Goal: Task Accomplishment & Management: Use online tool/utility

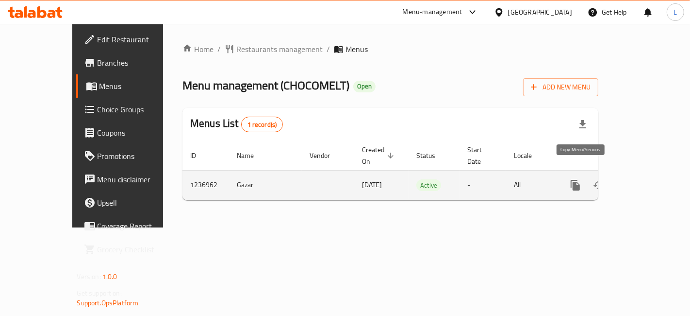
click at [578, 179] on icon "more" at bounding box center [576, 185] width 12 height 12
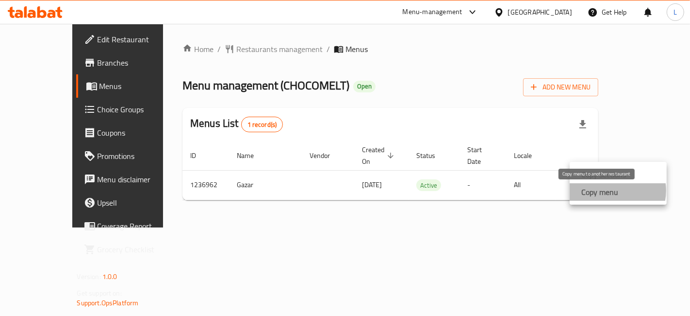
click at [612, 190] on strong "Copy menu" at bounding box center [600, 192] width 37 height 12
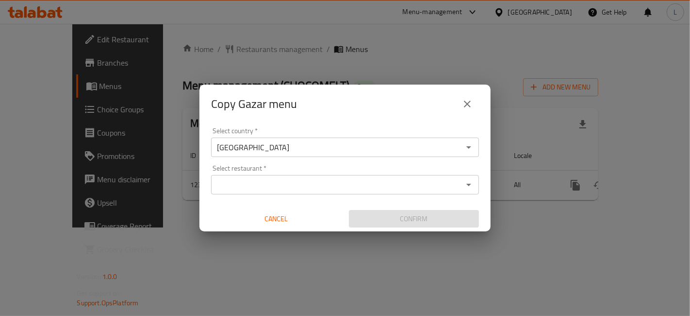
click at [266, 188] on input "Select restaurant   *" at bounding box center [337, 185] width 246 height 14
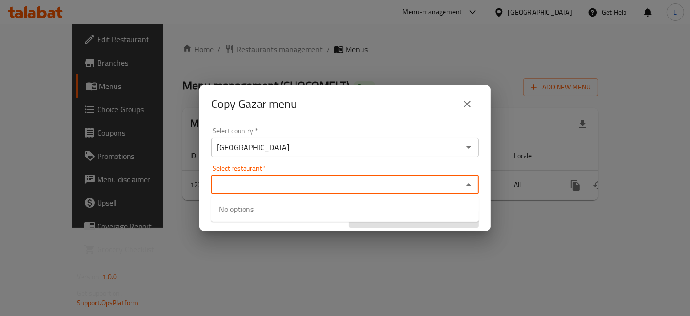
type input "c"
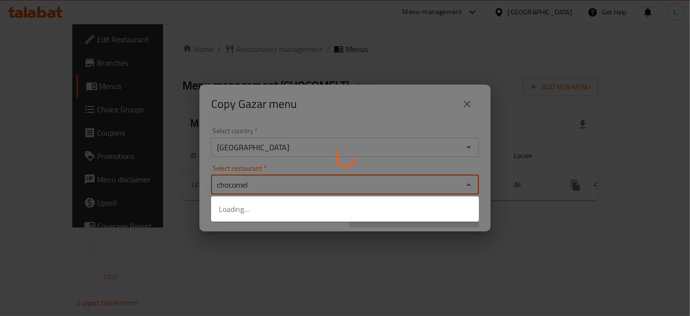
type input "chocomelt"
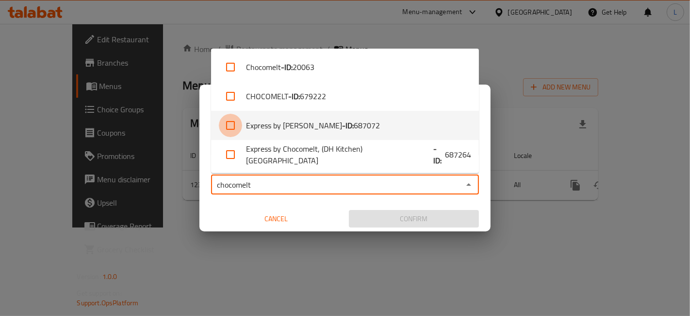
click at [234, 127] on input "checkbox" at bounding box center [230, 125] width 23 height 23
checkbox input "true"
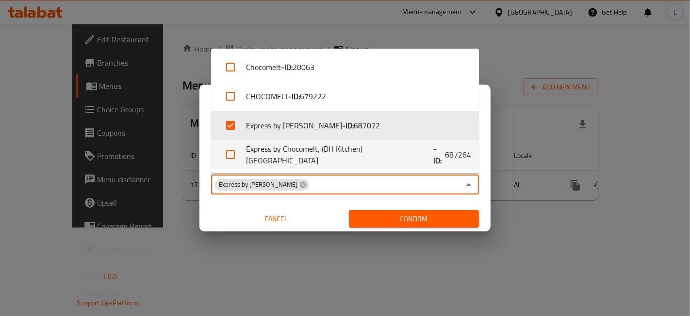
click at [233, 154] on input "checkbox" at bounding box center [230, 154] width 23 height 23
checkbox input "true"
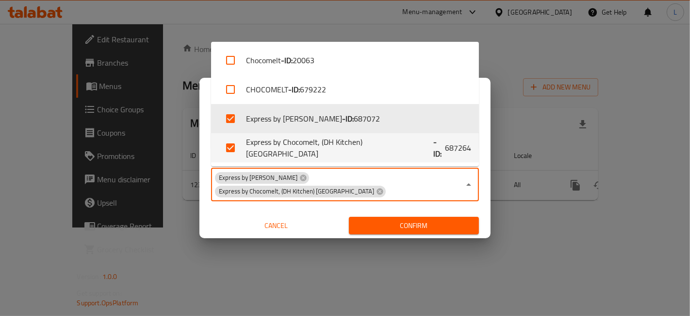
click at [427, 225] on span "Confirm" at bounding box center [414, 225] width 115 height 12
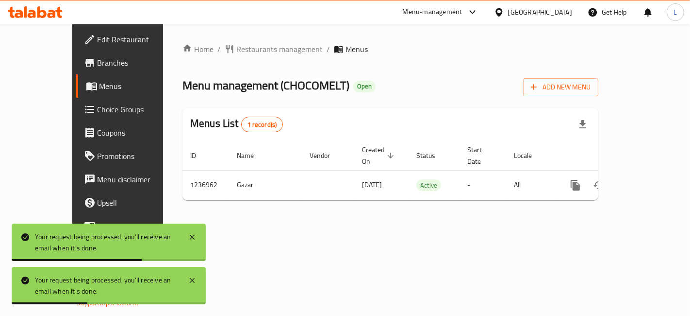
click at [39, 10] on icon at bounding box center [41, 12] width 9 height 12
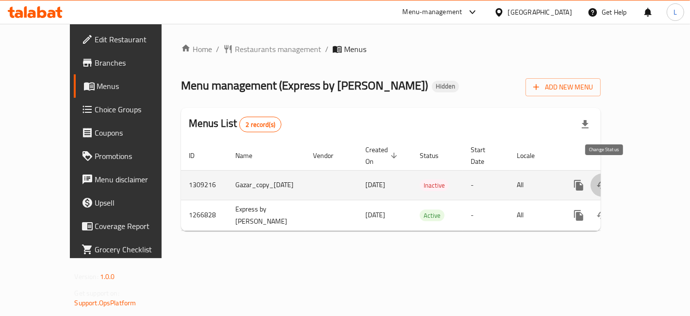
click at [608, 179] on icon "enhanced table" at bounding box center [603, 185] width 12 height 12
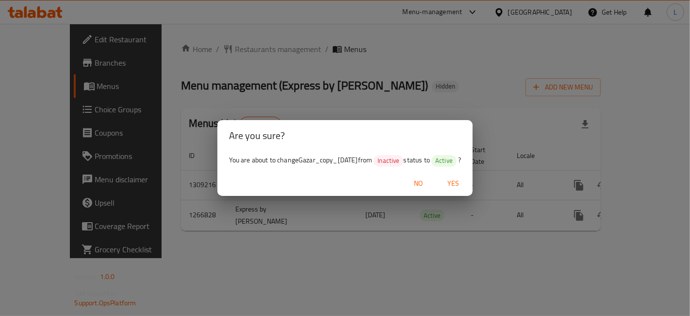
click at [464, 183] on span "Yes" at bounding box center [453, 183] width 23 height 12
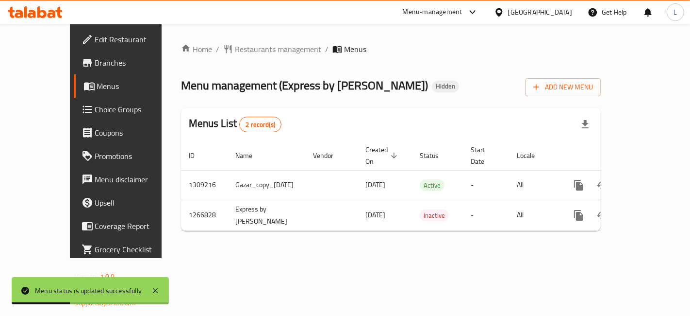
click at [42, 12] on icon at bounding box center [35, 12] width 55 height 12
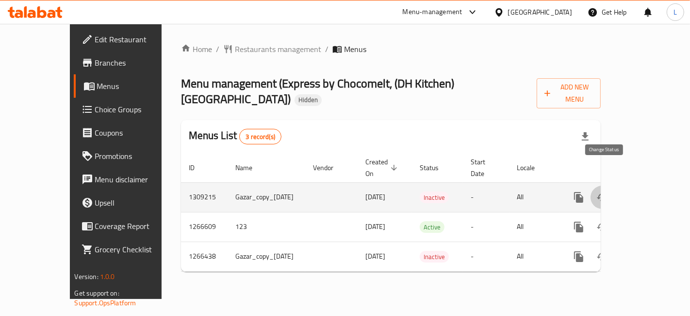
click at [601, 193] on icon "enhanced table" at bounding box center [602, 197] width 11 height 8
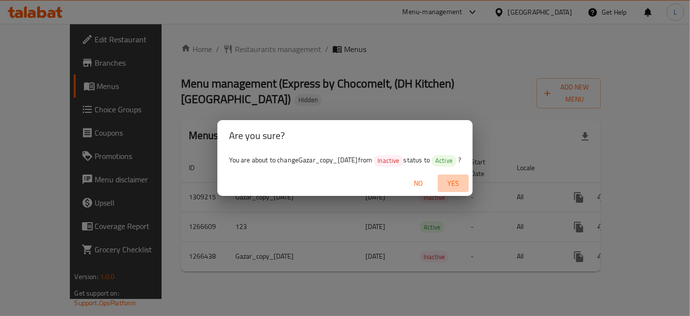
click at [465, 181] on span "Yes" at bounding box center [453, 183] width 23 height 12
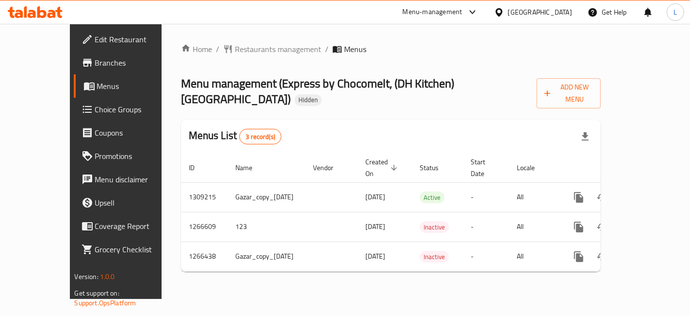
click at [33, 12] on icon at bounding box center [32, 14] width 8 height 8
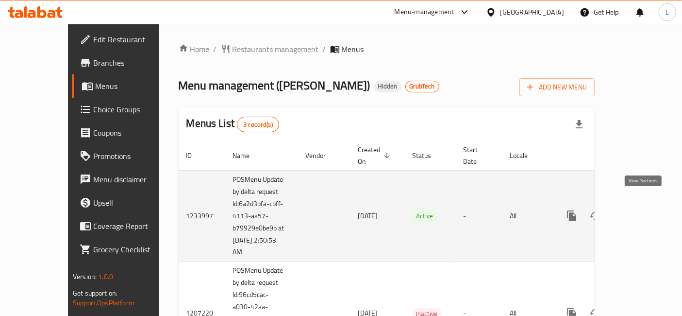
click at [644, 210] on icon "enhanced table" at bounding box center [642, 216] width 12 height 12
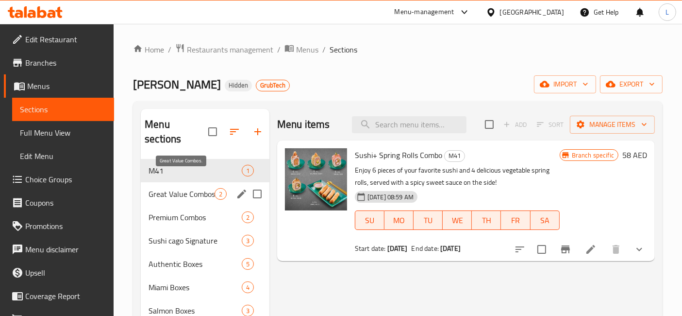
click at [170, 188] on span "Great Value Combos." at bounding box center [182, 194] width 66 height 12
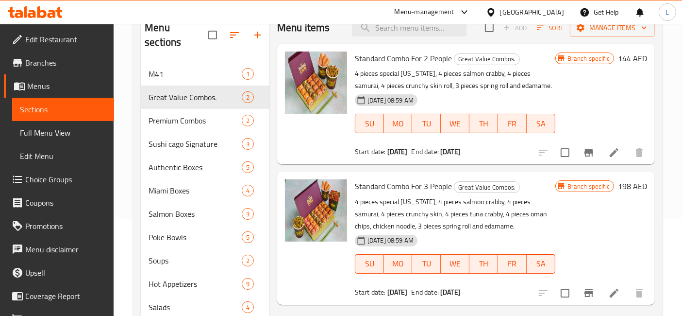
scroll to position [97, 0]
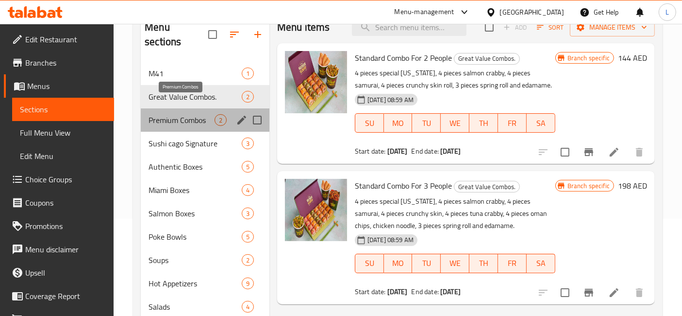
click at [199, 114] on span "Premium Combos" at bounding box center [182, 120] width 66 height 12
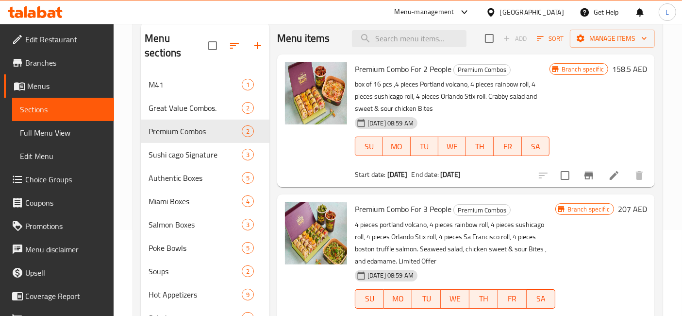
scroll to position [82, 0]
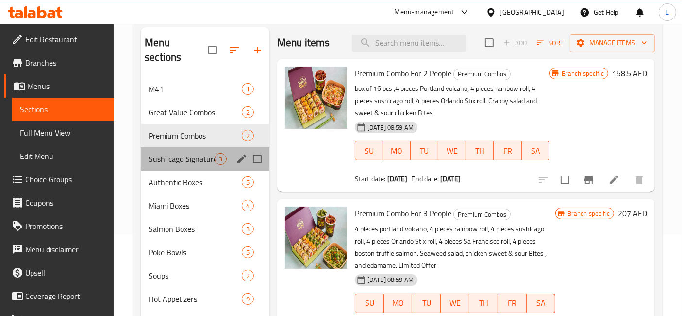
click at [181, 153] on span "Sushi cago Signature" at bounding box center [182, 159] width 66 height 12
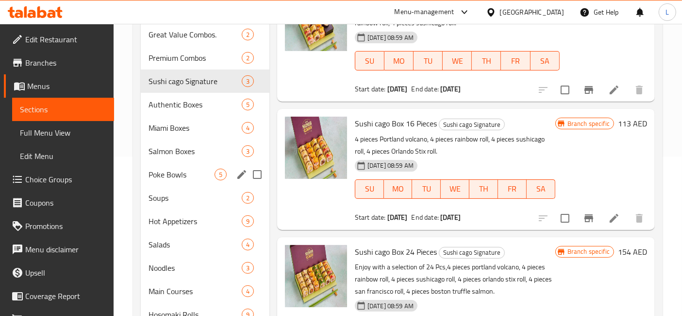
scroll to position [172, 0]
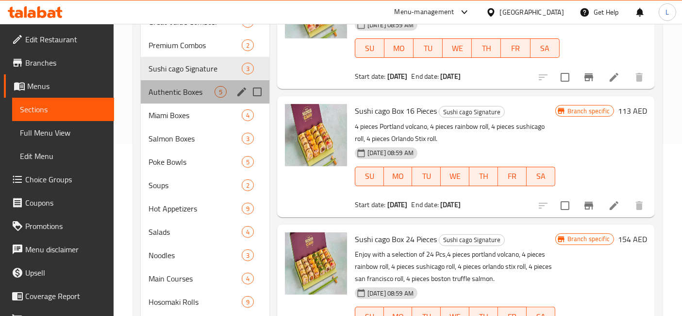
click at [200, 85] on div "Authentic Boxes 5" at bounding box center [205, 91] width 129 height 23
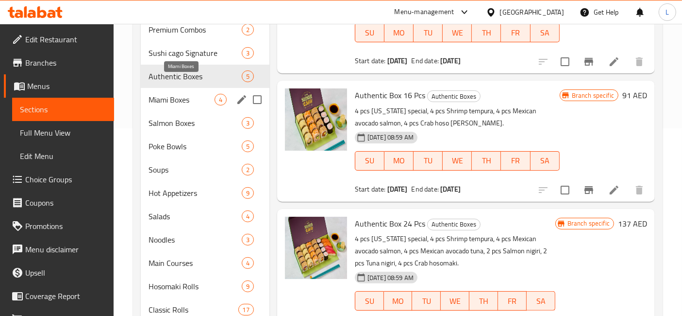
click at [188, 94] on span "Miami Boxes" at bounding box center [182, 100] width 66 height 12
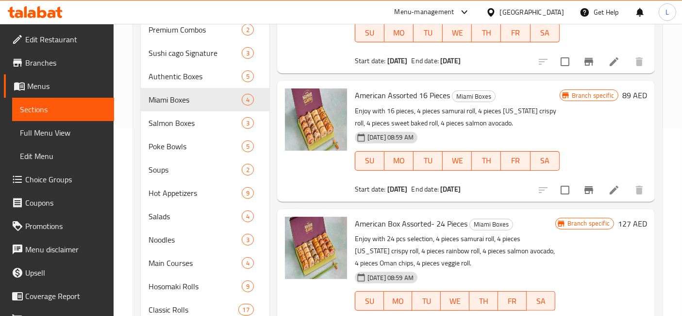
click at [366, 162] on span "SU" at bounding box center [369, 160] width 21 height 14
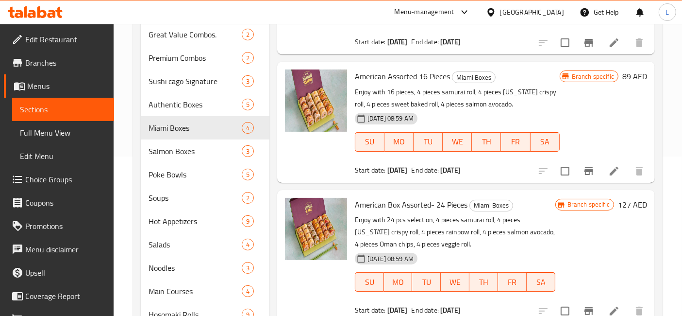
scroll to position [47, 0]
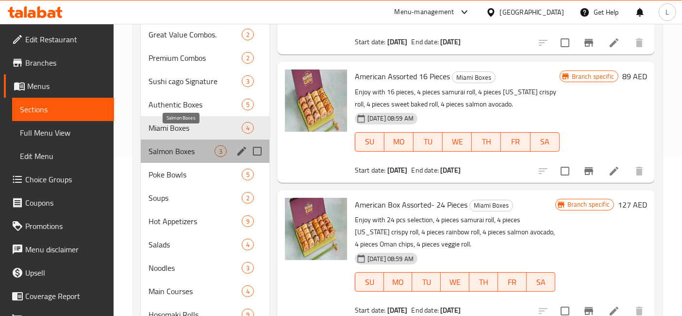
click at [177, 145] on span "Salmon Boxes" at bounding box center [182, 151] width 66 height 12
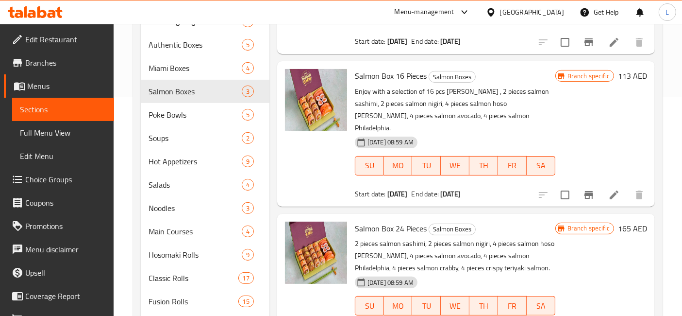
scroll to position [215, 0]
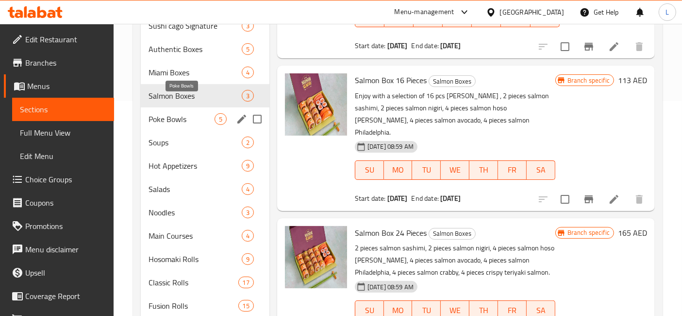
click at [160, 113] on span "Poke Bowls" at bounding box center [182, 119] width 66 height 12
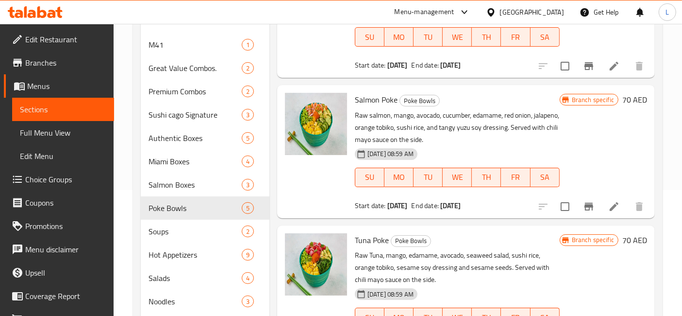
scroll to position [74, 0]
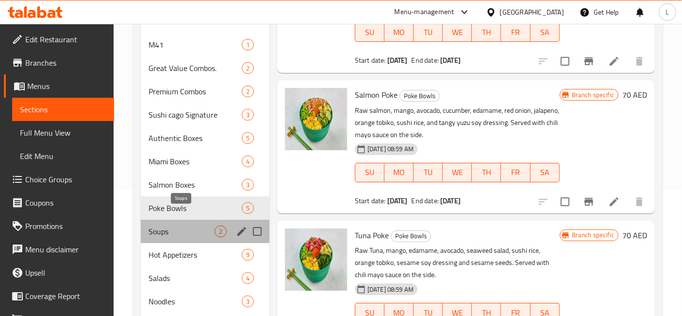
click at [186, 225] on span "Soups" at bounding box center [182, 231] width 66 height 12
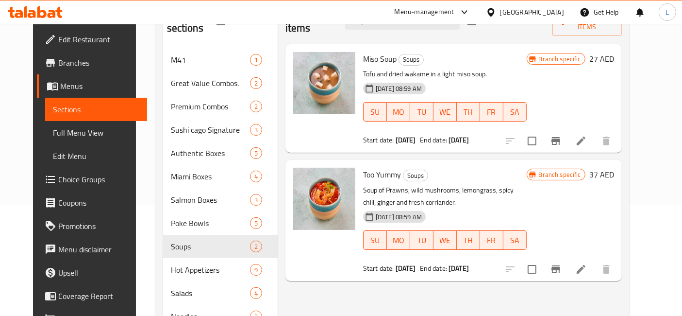
scroll to position [138, 0]
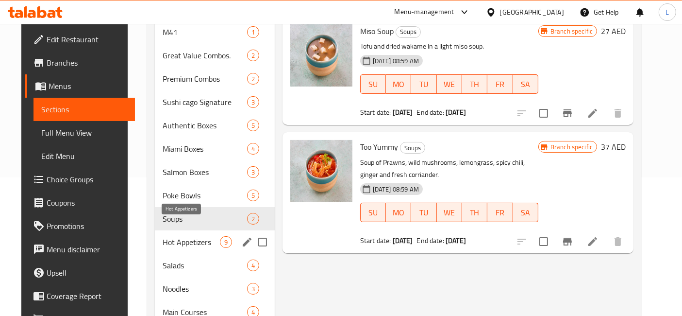
click at [183, 236] on span "Hot Appetizers" at bounding box center [191, 242] width 57 height 12
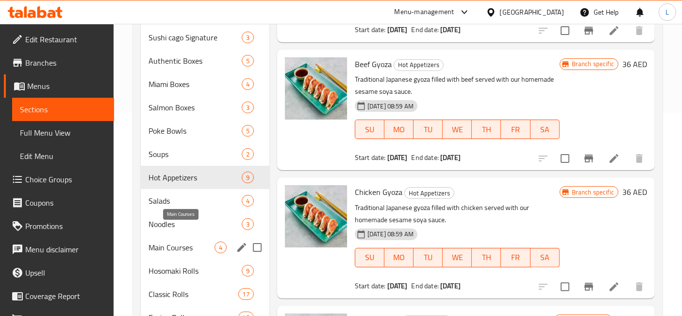
scroll to position [204, 0]
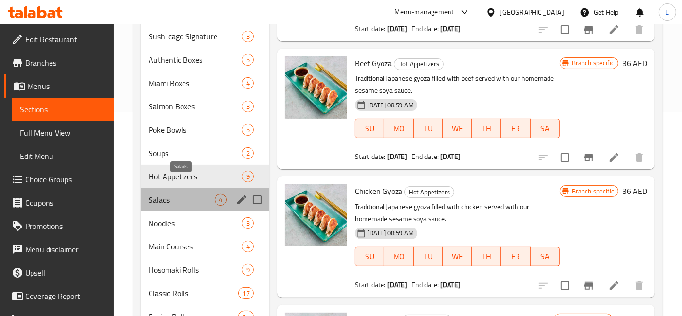
click at [177, 194] on span "Salads" at bounding box center [182, 200] width 66 height 12
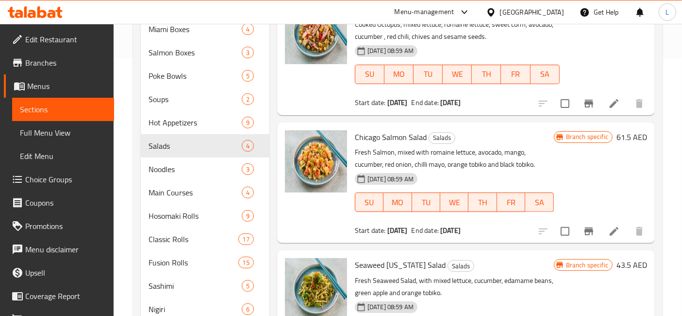
scroll to position [266, 0]
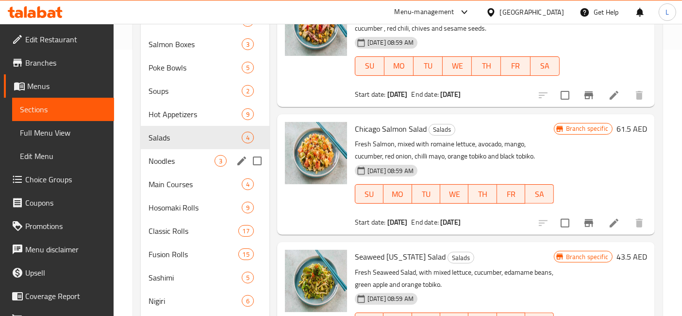
click at [159, 153] on div "Noodles 3" at bounding box center [205, 160] width 129 height 23
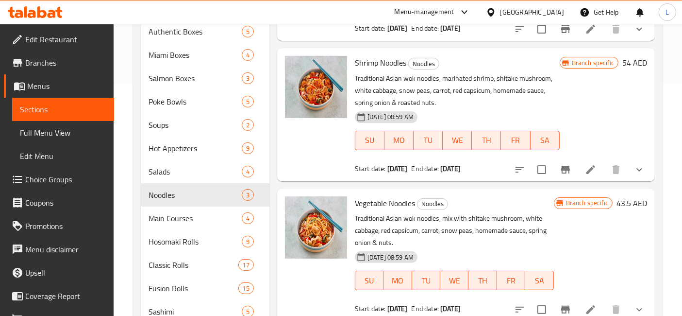
scroll to position [233, 0]
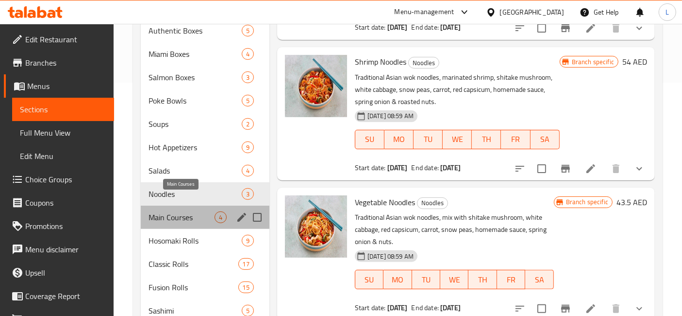
click at [186, 211] on span "Main Courses" at bounding box center [182, 217] width 66 height 12
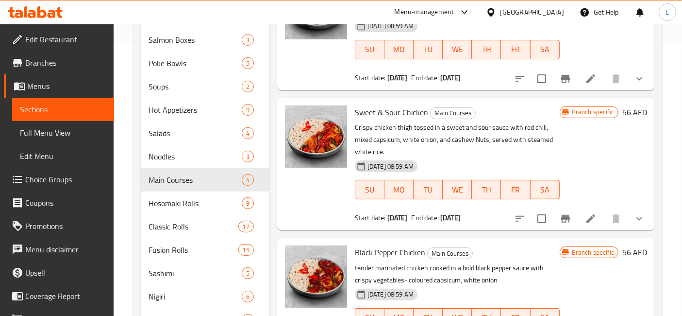
scroll to position [325, 0]
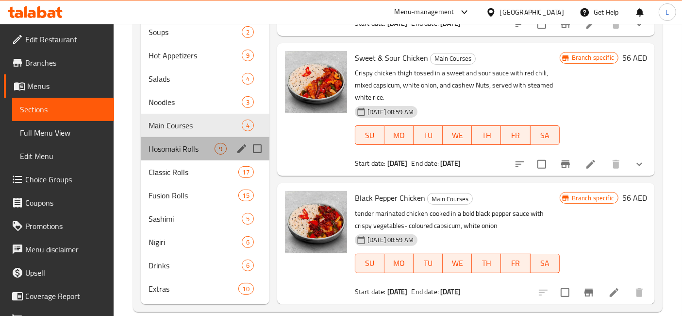
click at [167, 137] on div "Hosomaki Rolls 9" at bounding box center [205, 148] width 129 height 23
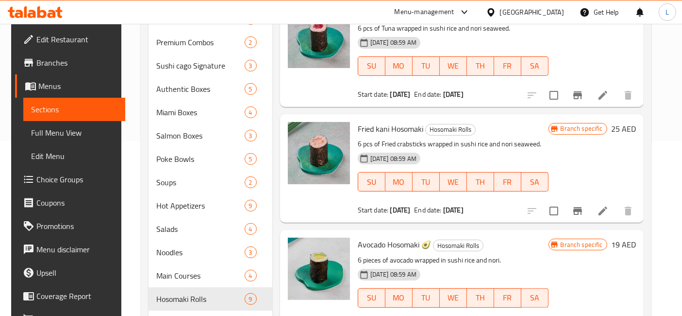
scroll to position [325, 0]
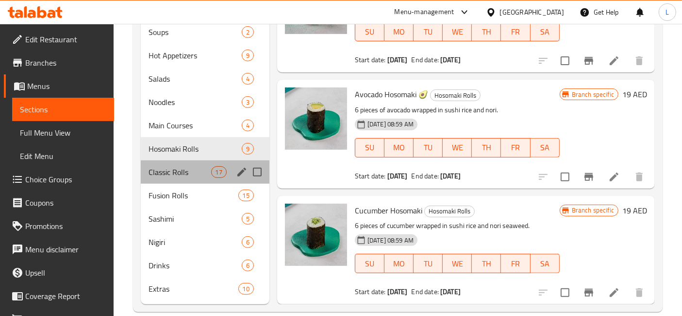
click at [165, 164] on div "Classic Rolls 17" at bounding box center [205, 171] width 129 height 23
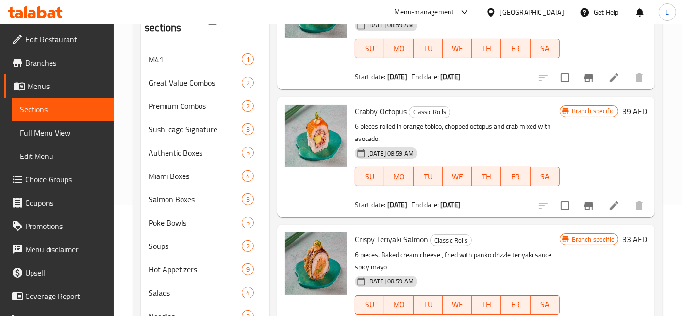
scroll to position [93, 0]
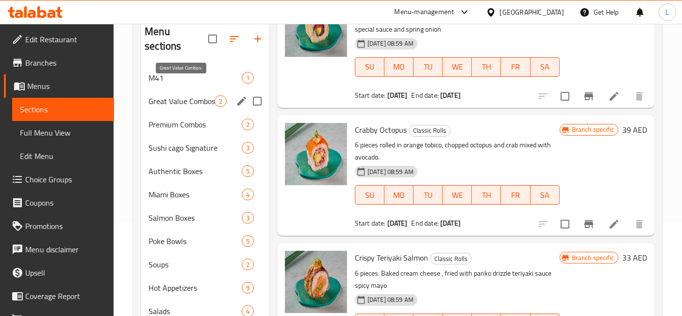
click at [182, 95] on span "Great Value Combos." at bounding box center [182, 101] width 66 height 12
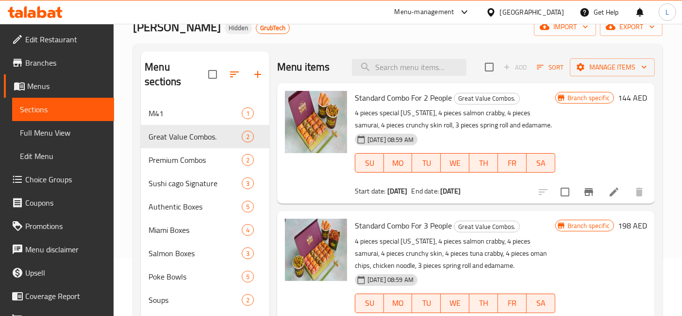
scroll to position [51, 0]
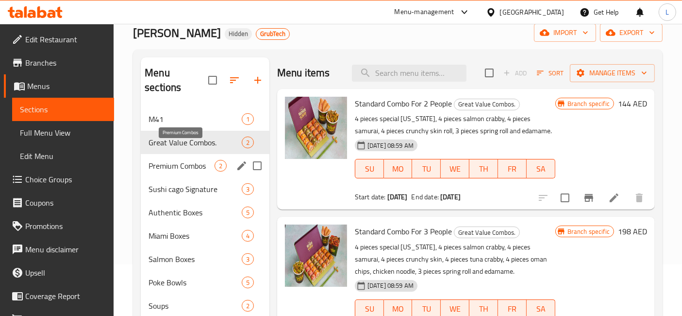
click at [192, 160] on span "Premium Combos" at bounding box center [182, 166] width 66 height 12
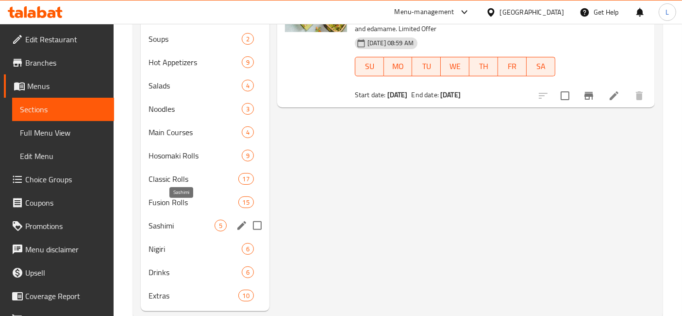
scroll to position [318, 0]
click at [150, 127] on span "Main Courses" at bounding box center [182, 133] width 66 height 12
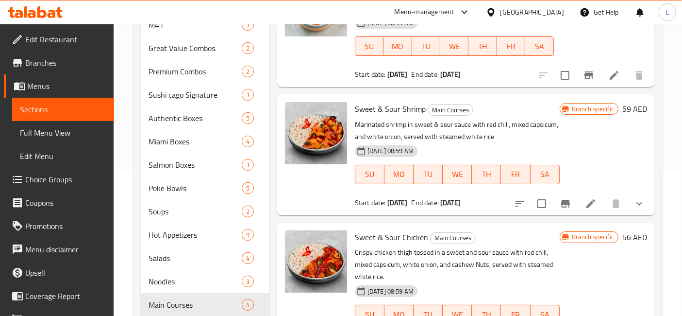
scroll to position [146, 0]
click at [50, 8] on icon at bounding box center [35, 12] width 55 height 12
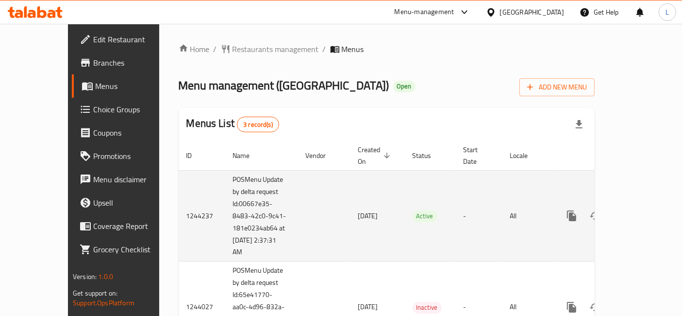
click at [643, 210] on icon "enhanced table" at bounding box center [642, 216] width 12 height 12
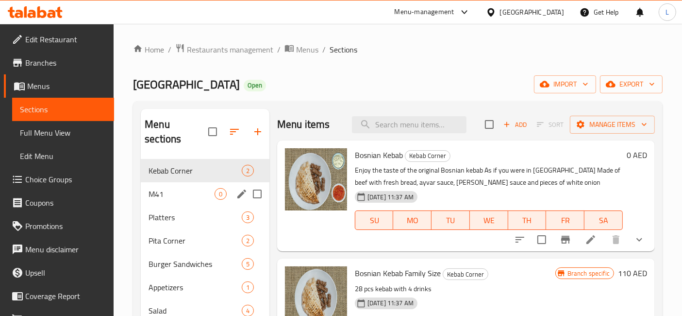
drag, startPoint x: 150, startPoint y: 186, endPoint x: 164, endPoint y: 184, distance: 13.9
click at [154, 185] on div "M41 0" at bounding box center [205, 193] width 129 height 23
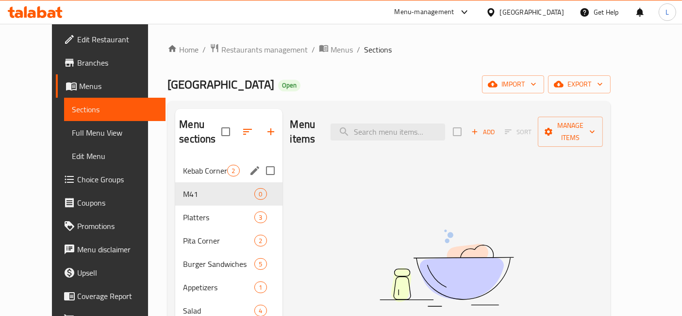
click at [175, 162] on div "Kebab Corner 2" at bounding box center [228, 170] width 107 height 23
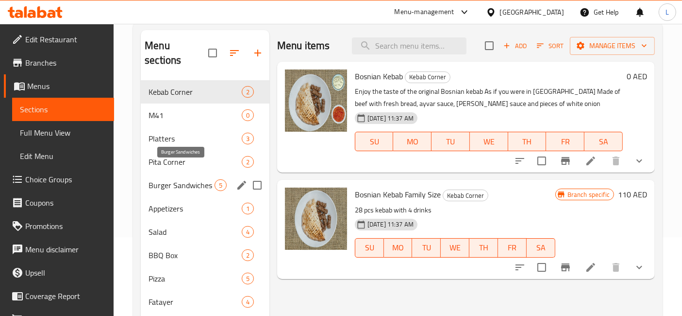
scroll to position [78, 0]
click at [180, 133] on span "Platters" at bounding box center [182, 139] width 66 height 12
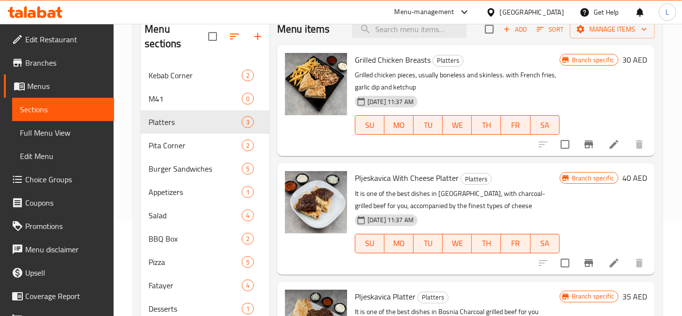
scroll to position [63, 0]
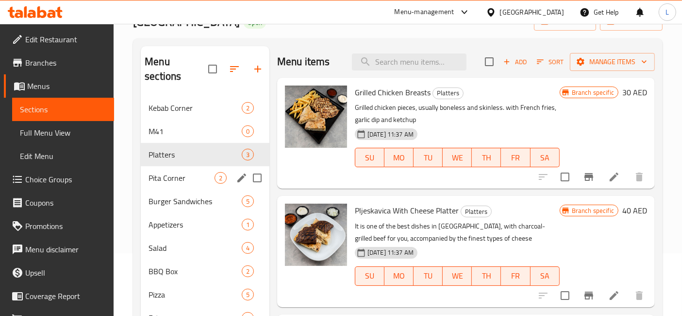
click at [191, 168] on div "Pita Corner 2" at bounding box center [205, 177] width 129 height 23
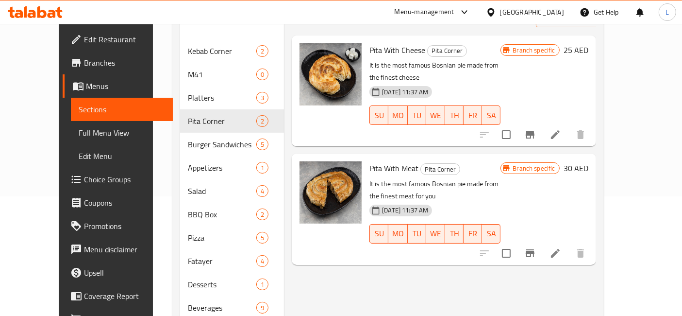
scroll to position [120, 0]
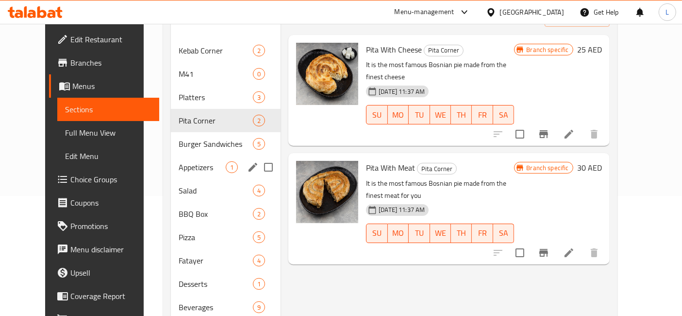
click at [171, 155] on div "Appetizers 1" at bounding box center [226, 166] width 110 height 23
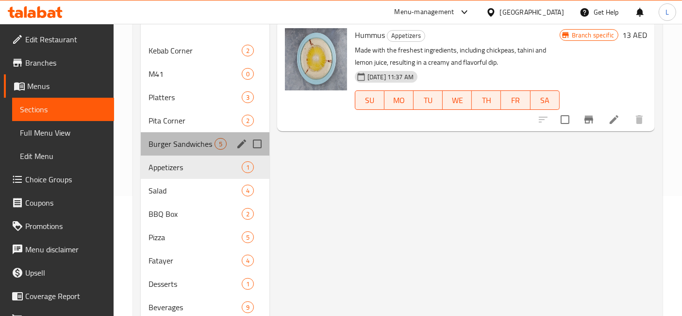
click at [172, 136] on div "Burger Sandwiches 5" at bounding box center [205, 143] width 129 height 23
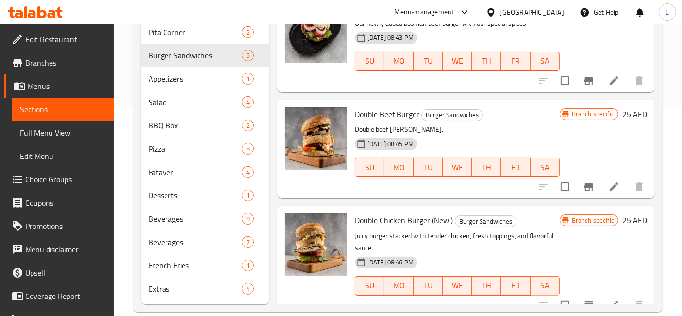
scroll to position [79, 0]
click at [165, 73] on span "Appetizers" at bounding box center [182, 79] width 66 height 12
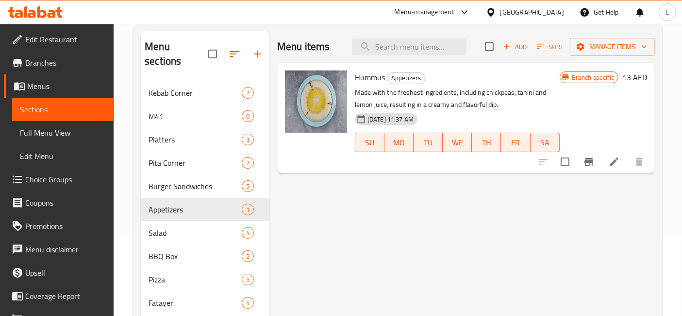
scroll to position [133, 0]
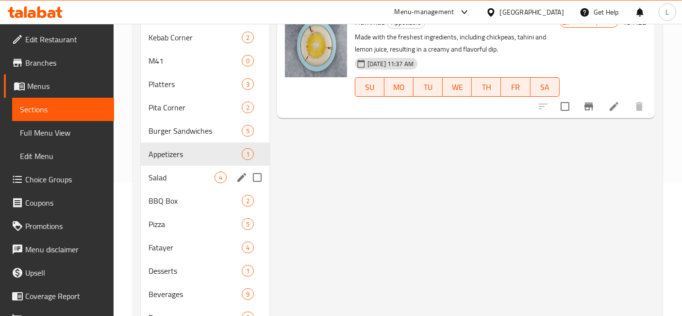
click at [169, 166] on div "Salad 4" at bounding box center [205, 177] width 129 height 23
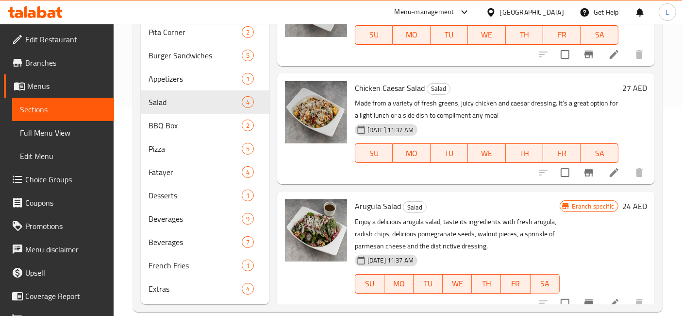
scroll to position [108, 0]
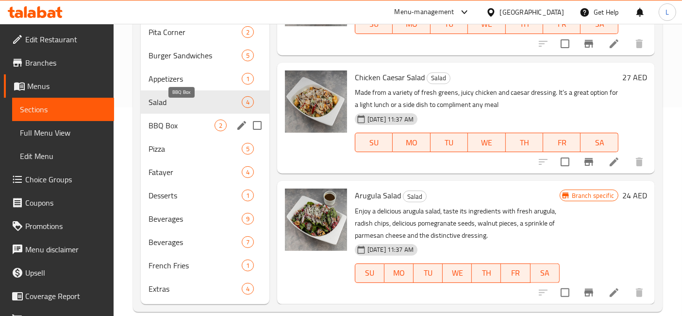
click at [197, 119] on span "BBQ Box" at bounding box center [182, 125] width 66 height 12
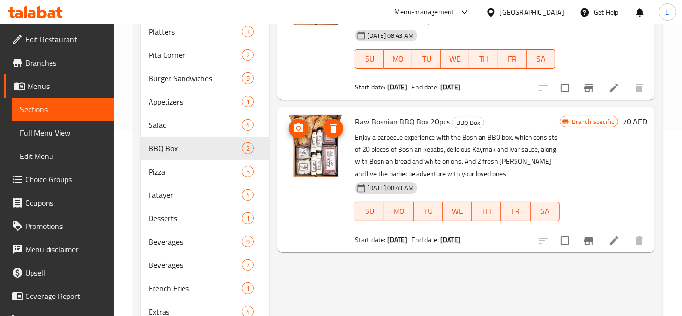
scroll to position [185, 0]
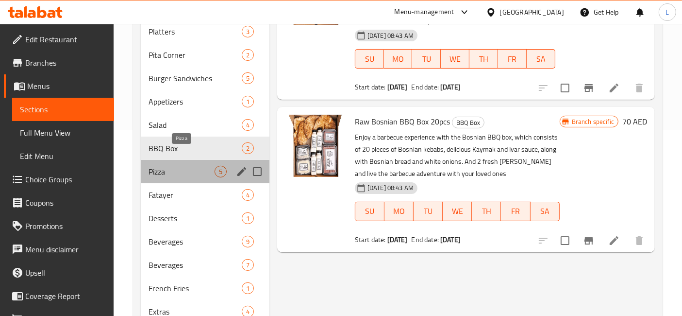
click at [161, 166] on span "Pizza" at bounding box center [182, 172] width 66 height 12
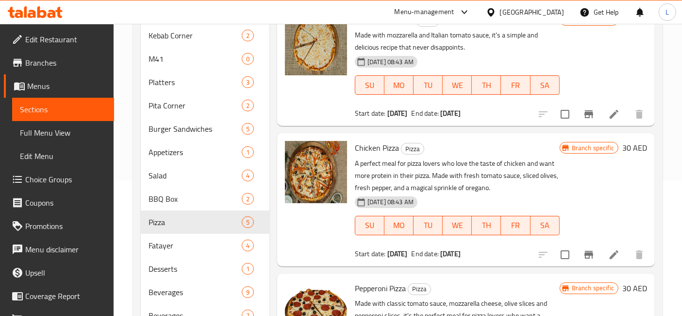
scroll to position [134, 0]
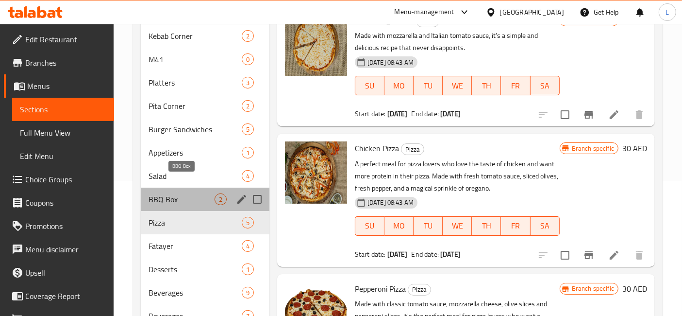
click at [183, 193] on span "BBQ Box" at bounding box center [182, 199] width 66 height 12
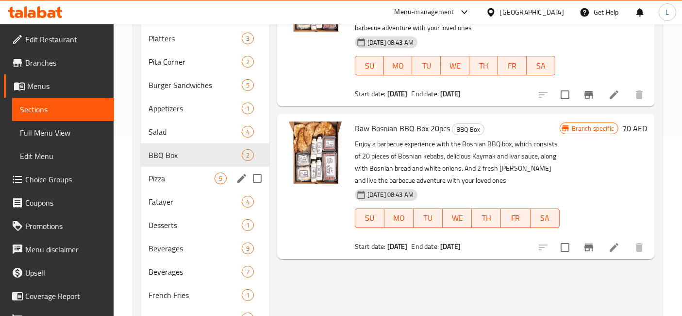
scroll to position [178, 0]
click at [170, 173] on span "Pizza" at bounding box center [182, 179] width 66 height 12
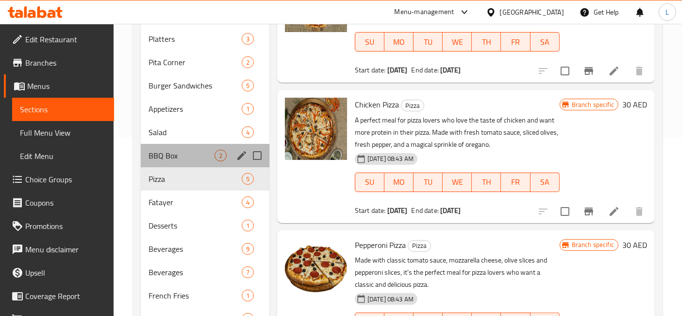
click at [181, 144] on div "BBQ Box 2" at bounding box center [205, 155] width 129 height 23
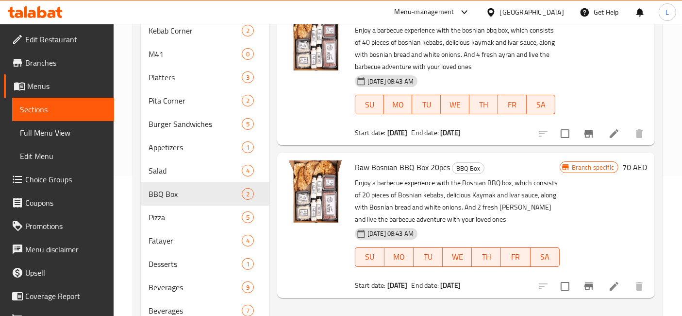
scroll to position [141, 0]
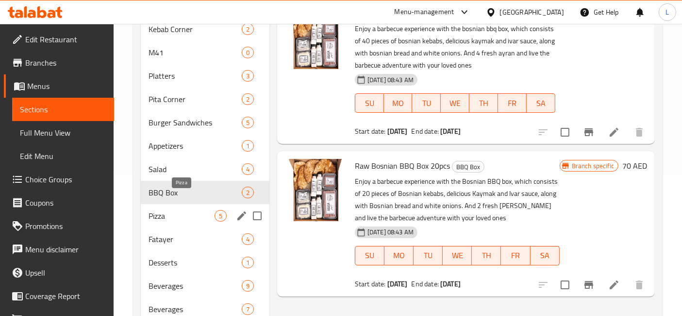
click at [177, 210] on span "Pizza" at bounding box center [182, 216] width 66 height 12
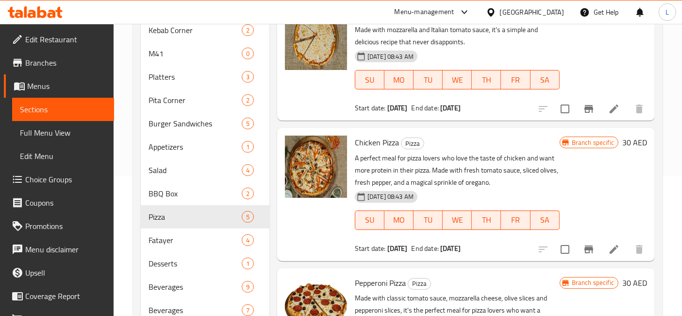
scroll to position [140, 0]
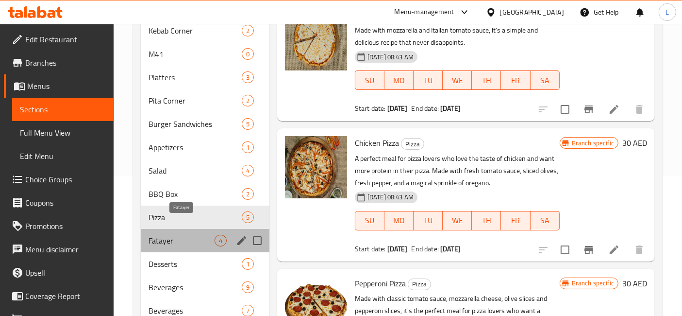
click at [174, 234] on span "Fatayer" at bounding box center [182, 240] width 66 height 12
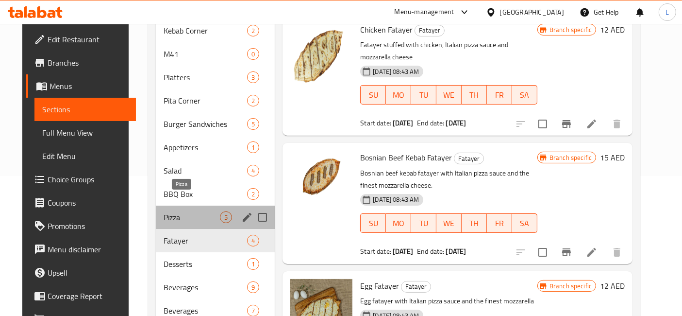
click at [170, 211] on span "Pizza" at bounding box center [192, 217] width 56 height 12
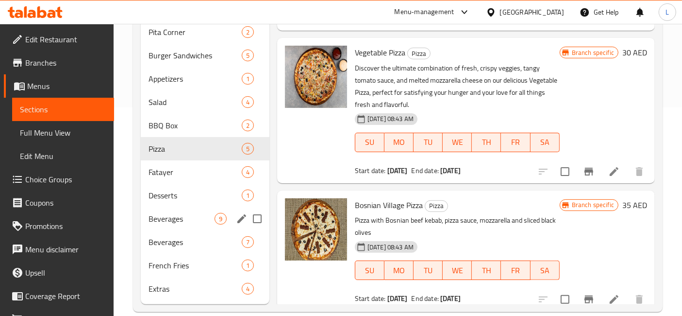
scroll to position [208, 0]
click at [168, 167] on span "Fatayer" at bounding box center [182, 173] width 66 height 12
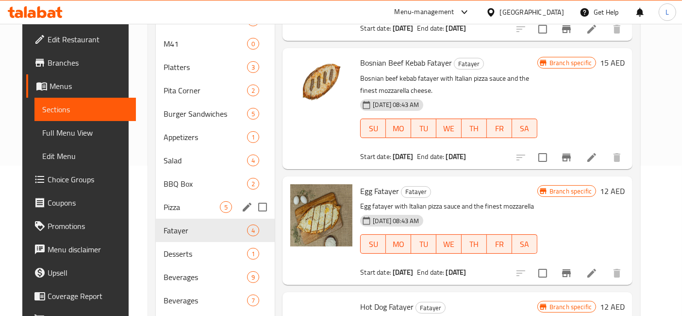
scroll to position [149, 0]
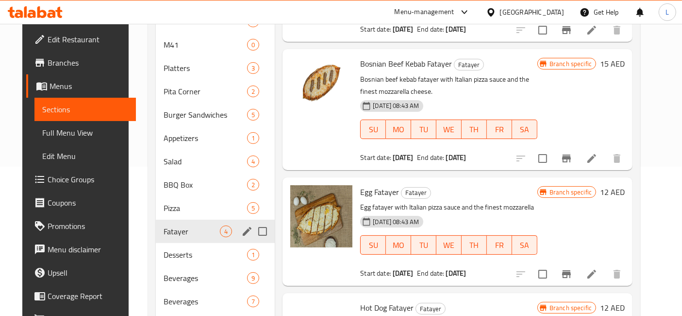
click at [180, 243] on div "Desserts 1" at bounding box center [215, 254] width 119 height 23
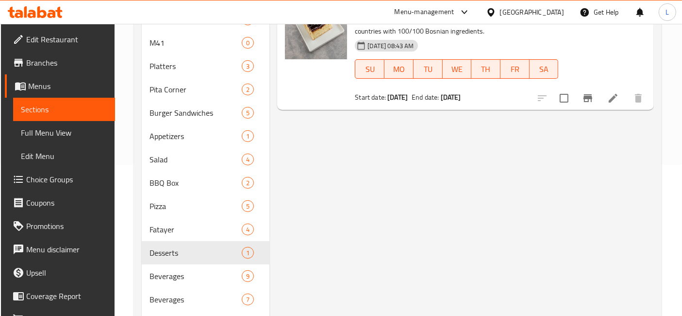
scroll to position [175, 0]
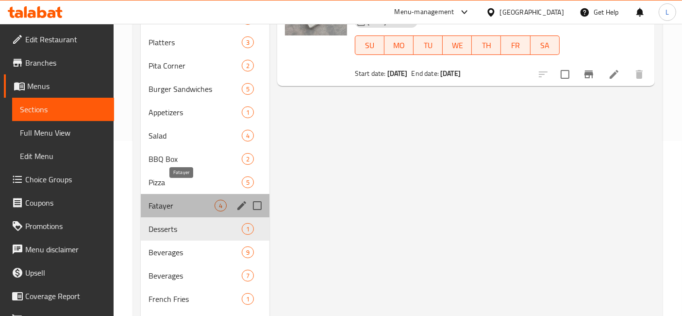
click at [177, 200] on span "Fatayer" at bounding box center [182, 206] width 66 height 12
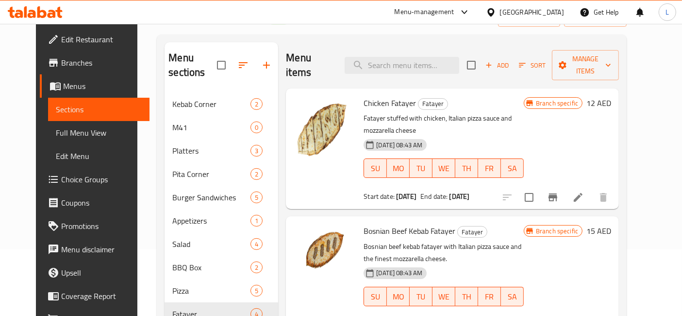
scroll to position [66, 0]
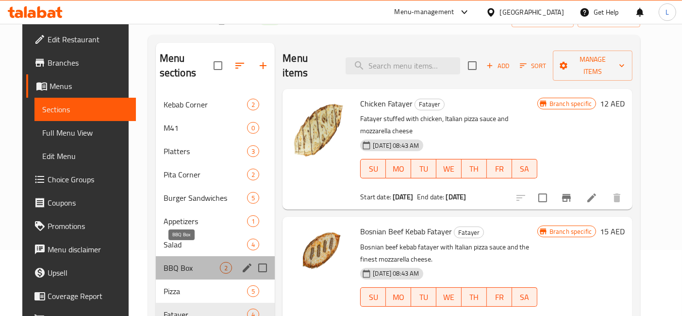
click at [171, 262] on span "BBQ Box" at bounding box center [192, 268] width 56 height 12
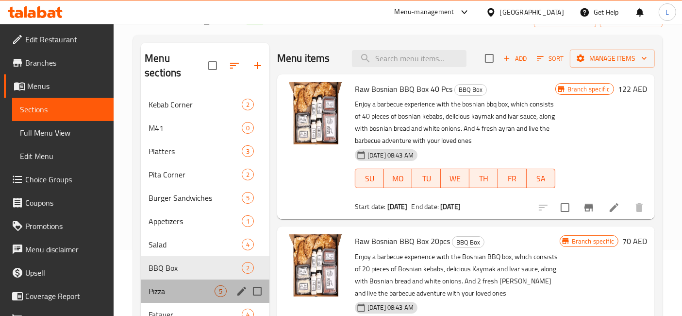
click at [177, 279] on div "Pizza 5" at bounding box center [205, 290] width 129 height 23
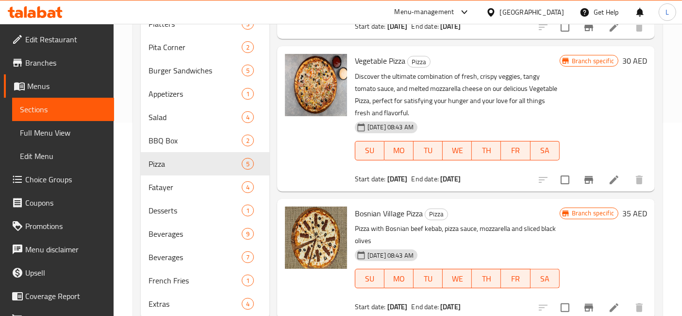
scroll to position [208, 0]
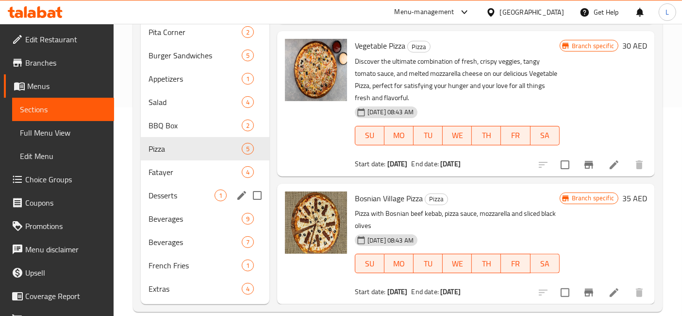
click at [184, 187] on div "Desserts 1" at bounding box center [205, 195] width 129 height 23
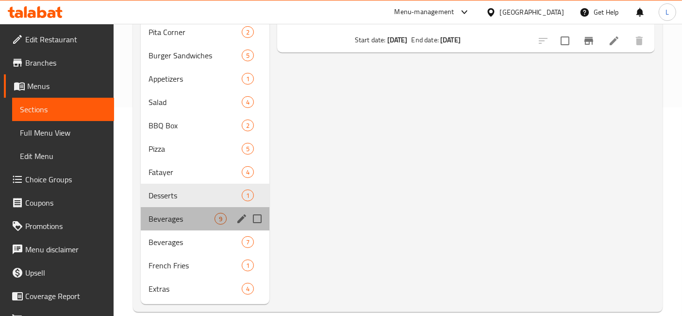
click at [182, 213] on div "Beverages 9" at bounding box center [205, 218] width 129 height 23
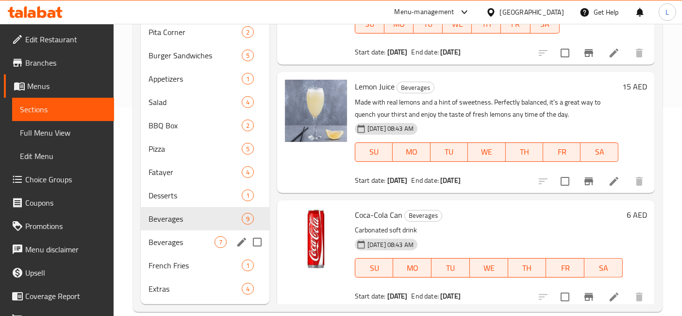
click at [176, 234] on div "Beverages 7" at bounding box center [205, 241] width 129 height 23
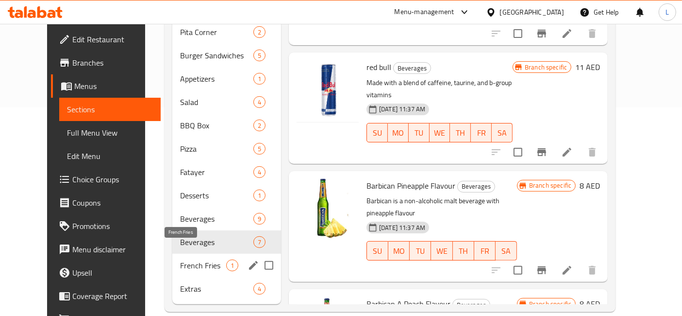
click at [180, 259] on span "French Fries" at bounding box center [203, 265] width 46 height 12
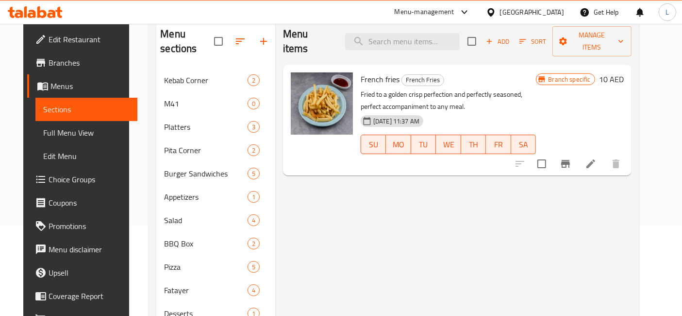
scroll to position [88, 0]
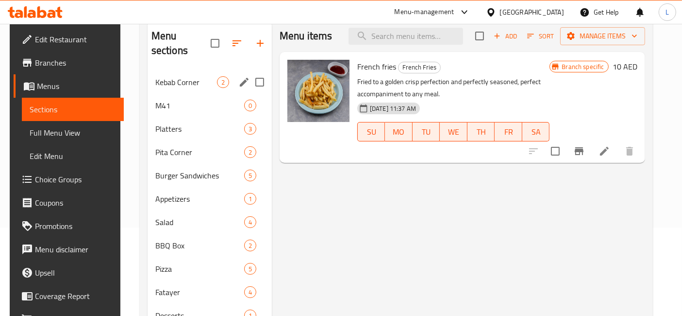
click at [169, 70] on div "Kebab Corner 2" at bounding box center [210, 81] width 124 height 23
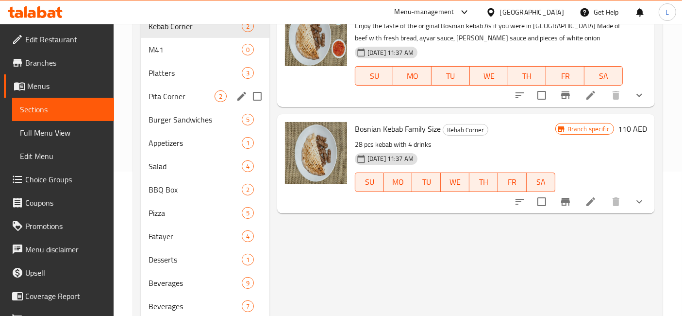
scroll to position [208, 0]
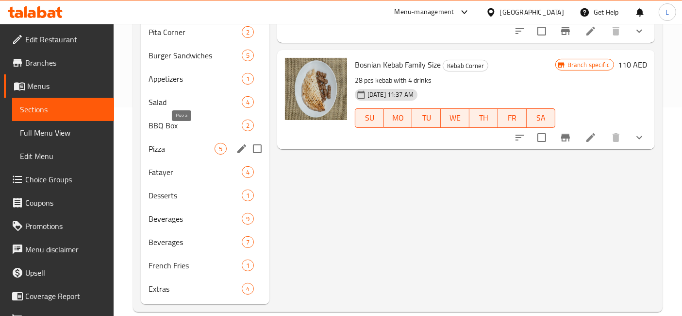
click at [171, 143] on span "Pizza" at bounding box center [182, 149] width 66 height 12
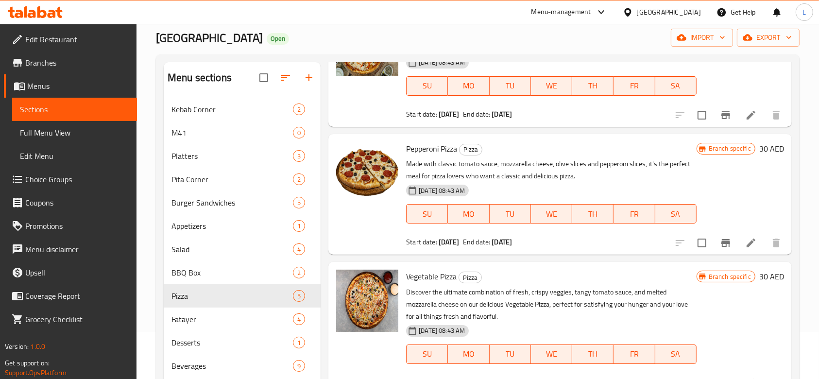
scroll to position [151, 0]
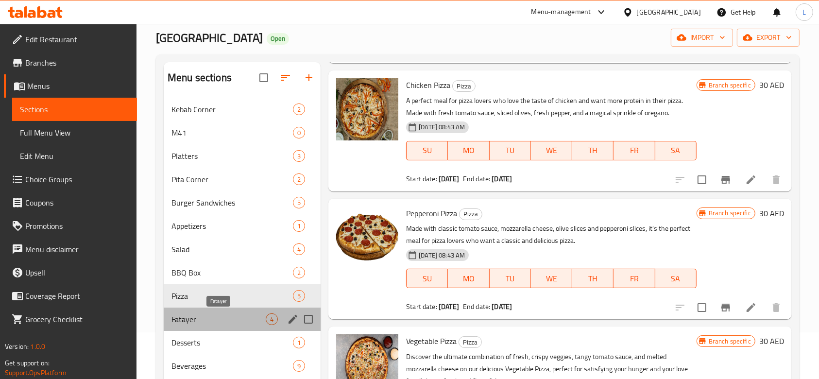
click at [196, 315] on span "Fatayer" at bounding box center [218, 319] width 94 height 12
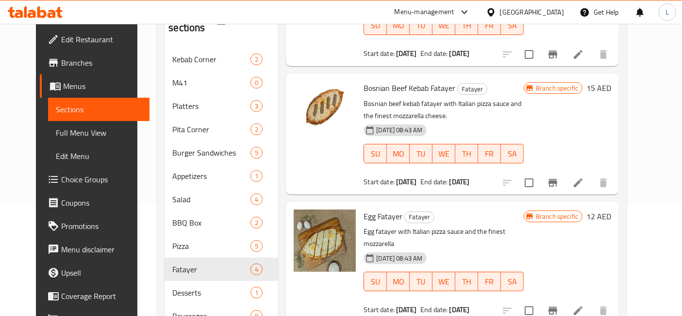
scroll to position [98, 0]
drag, startPoint x: 820, startPoint y: 0, endPoint x: 349, endPoint y: 6, distance: 472.0
click at [348, 6] on div "Menu-management United Arab Emirates Get Help L" at bounding box center [341, 11] width 682 height 23
click at [54, 6] on icon at bounding box center [35, 12] width 55 height 12
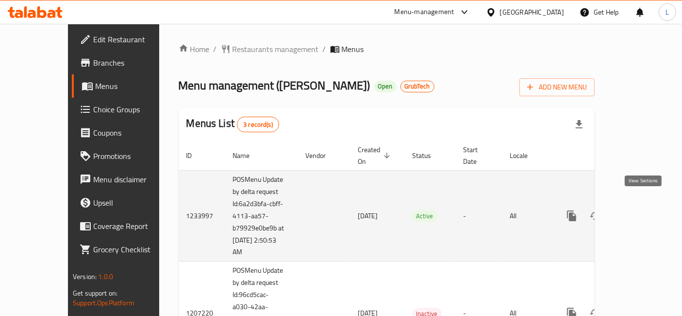
click at [640, 210] on icon "enhanced table" at bounding box center [642, 216] width 12 height 12
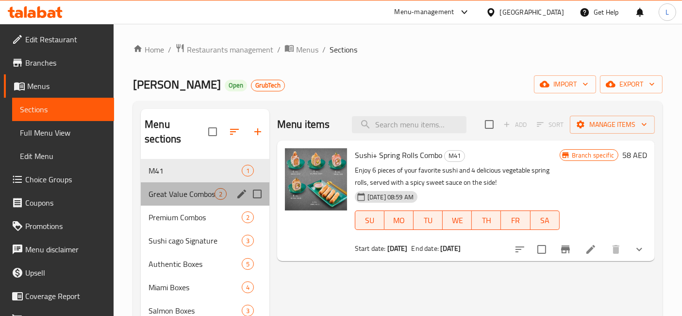
click at [182, 182] on div "Great Value Combos. 2" at bounding box center [205, 193] width 129 height 23
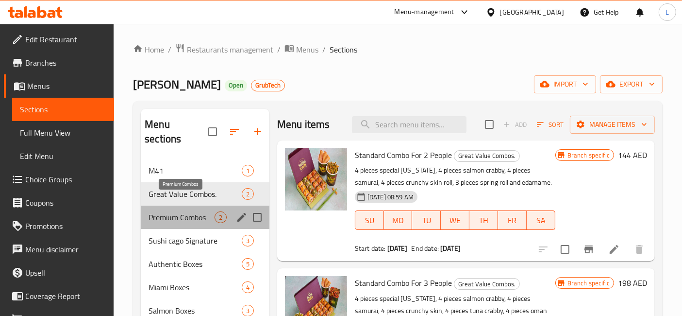
click at [188, 211] on span "Premium Combos" at bounding box center [182, 217] width 66 height 12
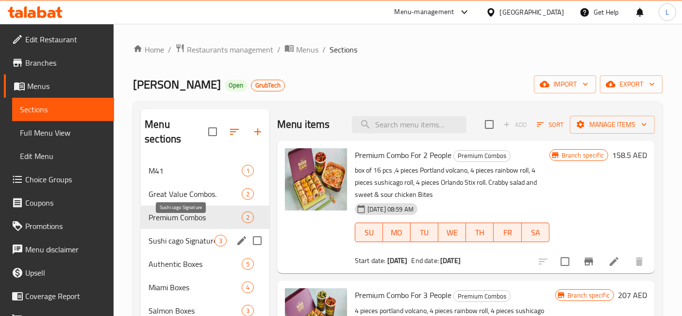
scroll to position [54, 0]
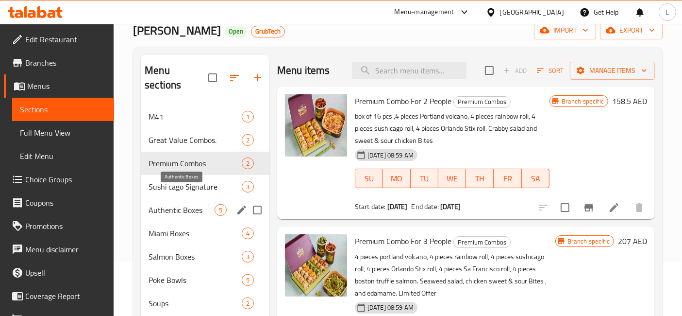
click at [174, 204] on span "Authentic Boxes" at bounding box center [182, 210] width 66 height 12
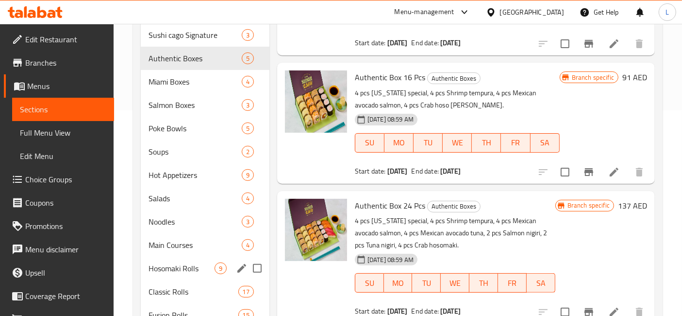
scroll to position [216, 0]
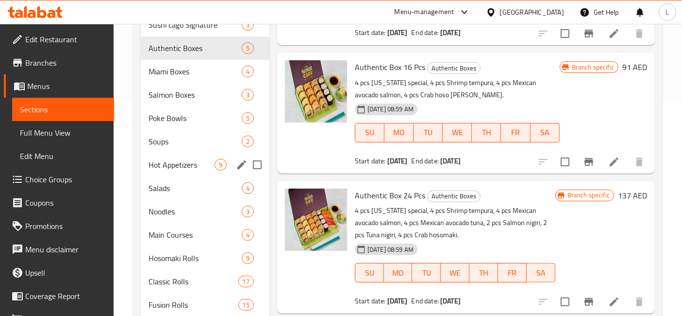
drag, startPoint x: 158, startPoint y: 241, endPoint x: 158, endPoint y: 156, distance: 85.0
click at [158, 156] on div "M41 1 Great Value Combos. 2 Premium Combos 2 Sushi cago Signature 3 Authentic B…" at bounding box center [205, 176] width 129 height 466
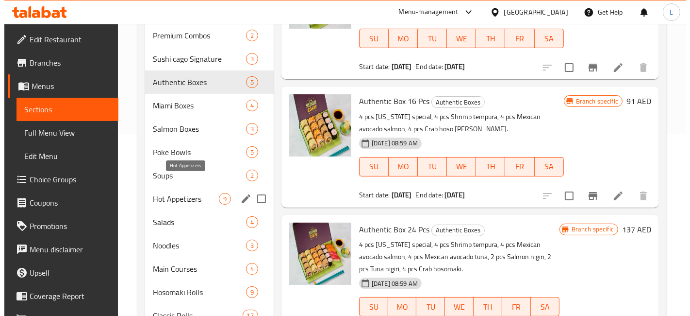
scroll to position [54, 0]
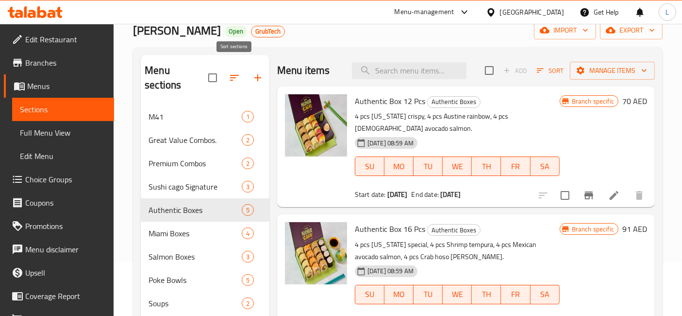
click at [232, 75] on icon "button" at bounding box center [234, 78] width 9 height 6
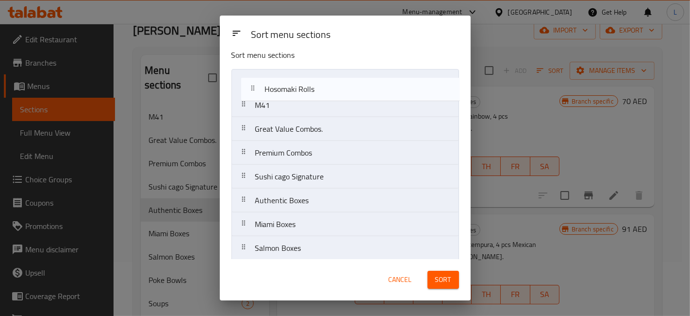
scroll to position [0, 0]
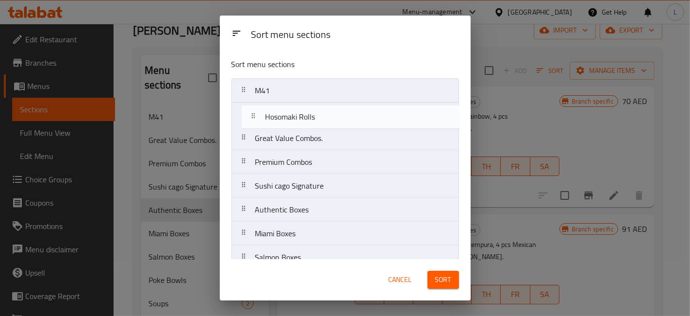
drag, startPoint x: 248, startPoint y: 187, endPoint x: 258, endPoint y: 120, distance: 68.3
click at [258, 120] on nav "M41 Great Value Combos. Premium Combos Sushi cago Signature Authentic Boxes Mia…" at bounding box center [346, 316] width 228 height 477
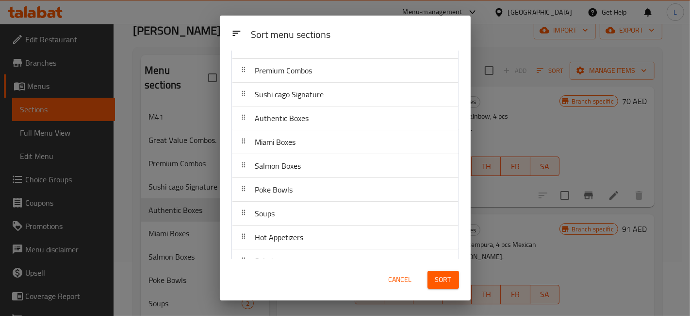
scroll to position [297, 0]
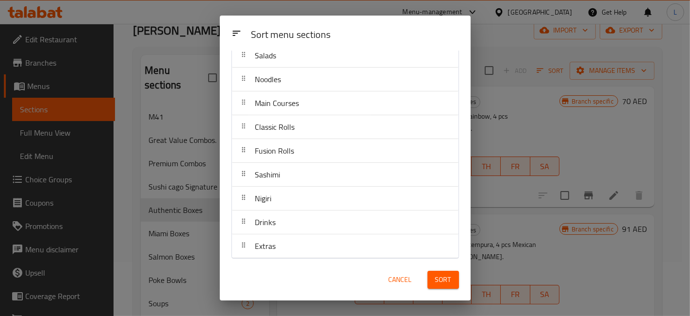
click at [245, 151] on icon at bounding box center [244, 150] width 8 height 8
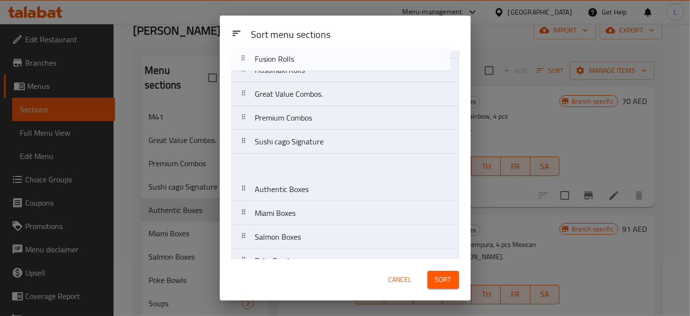
scroll to position [0, 0]
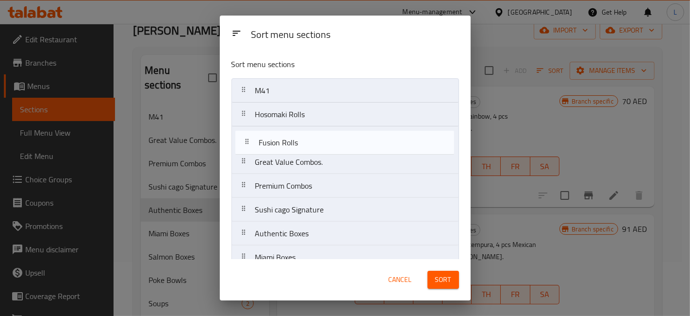
drag, startPoint x: 245, startPoint y: 151, endPoint x: 248, endPoint y: 142, distance: 9.2
click at [248, 142] on nav "M41 Hosomaki Rolls Great Value Combos. Premium Combos Sushi cago Signature Auth…" at bounding box center [346, 316] width 228 height 477
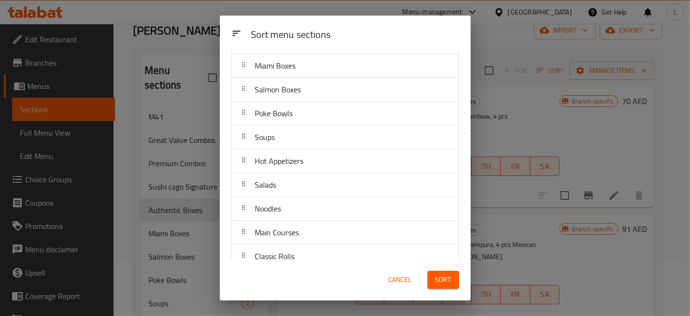
scroll to position [297, 0]
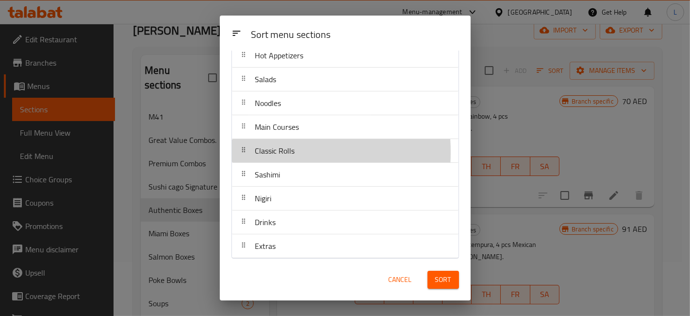
click at [250, 150] on div at bounding box center [244, 150] width 16 height 19
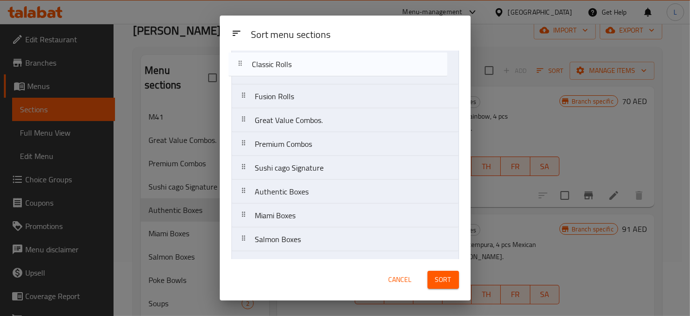
scroll to position [0, 0]
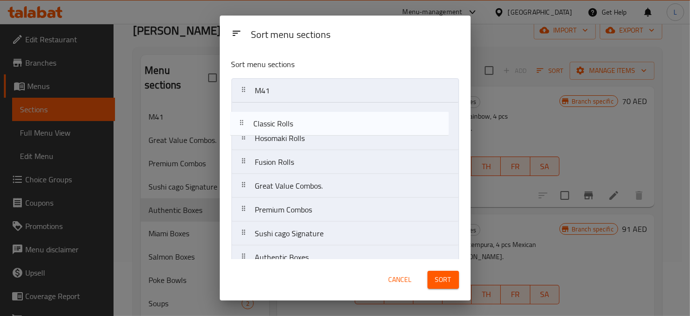
drag, startPoint x: 250, startPoint y: 150, endPoint x: 248, endPoint y: 121, distance: 28.2
click at [248, 121] on nav "M41 Hosomaki Rolls Fusion Rolls Great Value Combos. Premium Combos Sushi cago S…" at bounding box center [346, 316] width 228 height 477
drag, startPoint x: 245, startPoint y: 138, endPoint x: 247, endPoint y: 119, distance: 19.5
click at [247, 119] on nav "M41 Classic Rolls Hosomaki Rolls Fusion Rolls Great Value Combos. Premium Combo…" at bounding box center [346, 316] width 228 height 477
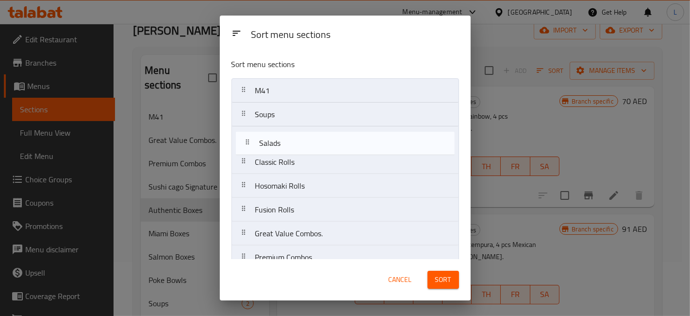
drag, startPoint x: 265, startPoint y: 188, endPoint x: 269, endPoint y: 144, distance: 43.9
click at [269, 144] on nav "M41 Soups Classic Rolls Hosomaki Rolls Fusion Rolls Great Value Combos. Premium…" at bounding box center [346, 316] width 228 height 477
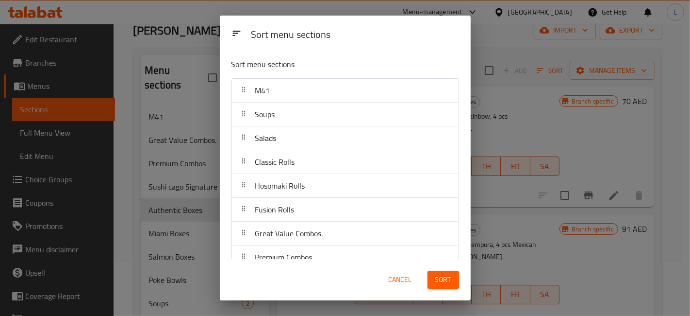
click at [446, 285] on span "Sort" at bounding box center [443, 279] width 16 height 12
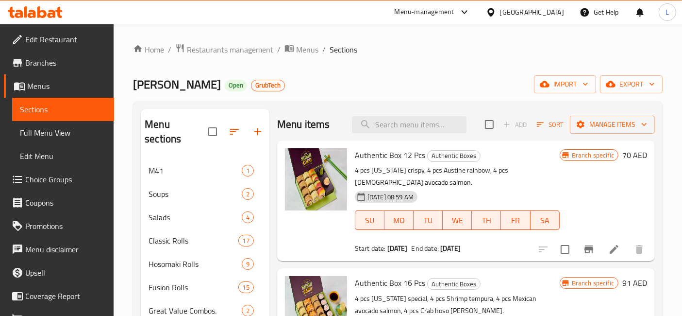
click at [32, 14] on icon at bounding box center [32, 14] width 8 height 8
